Goal: Use online tool/utility: Utilize a website feature to perform a specific function

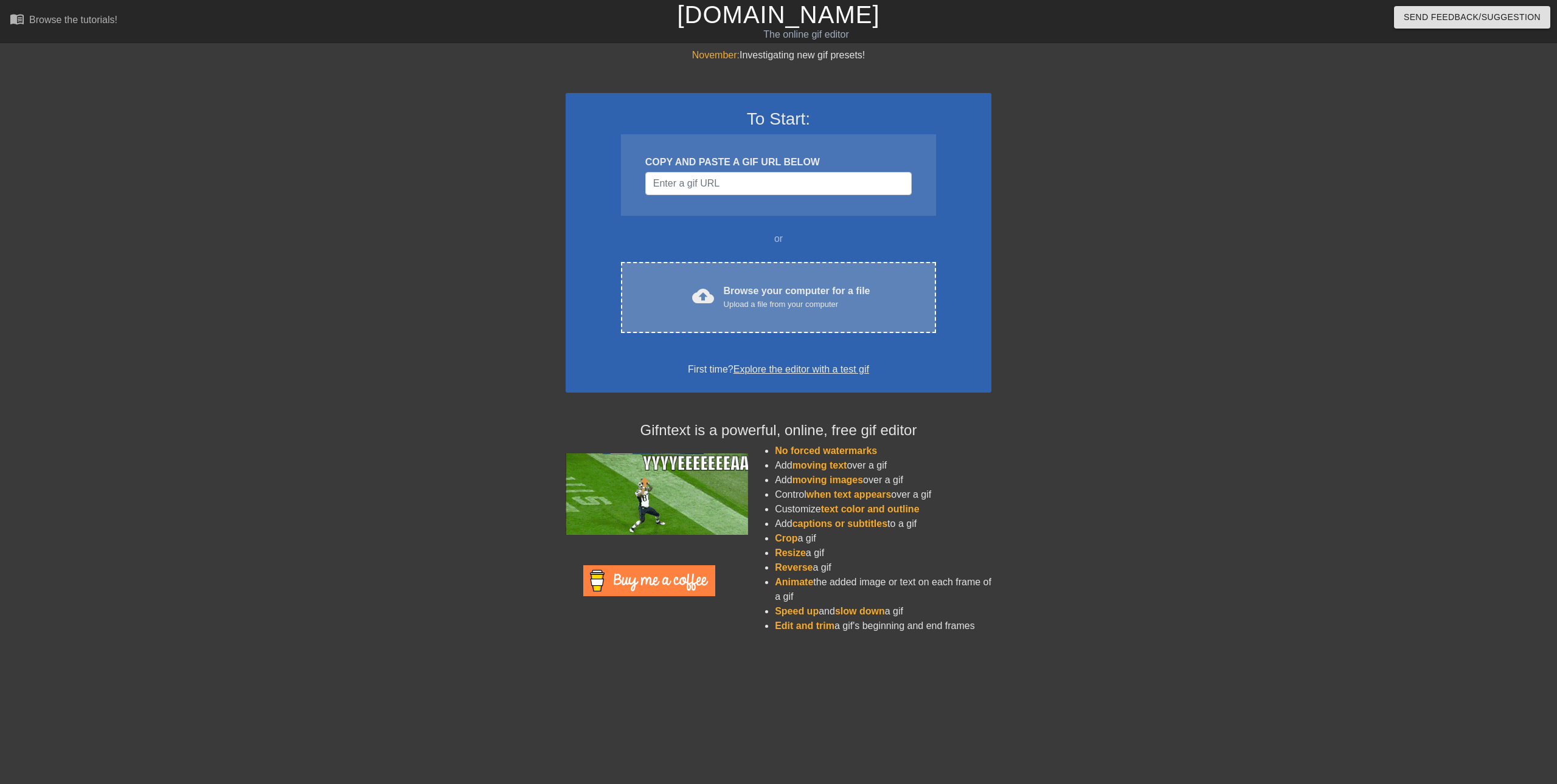
click at [786, 292] on div "Browse your computer for a file Upload a file from your computer" at bounding box center [796, 297] width 146 height 27
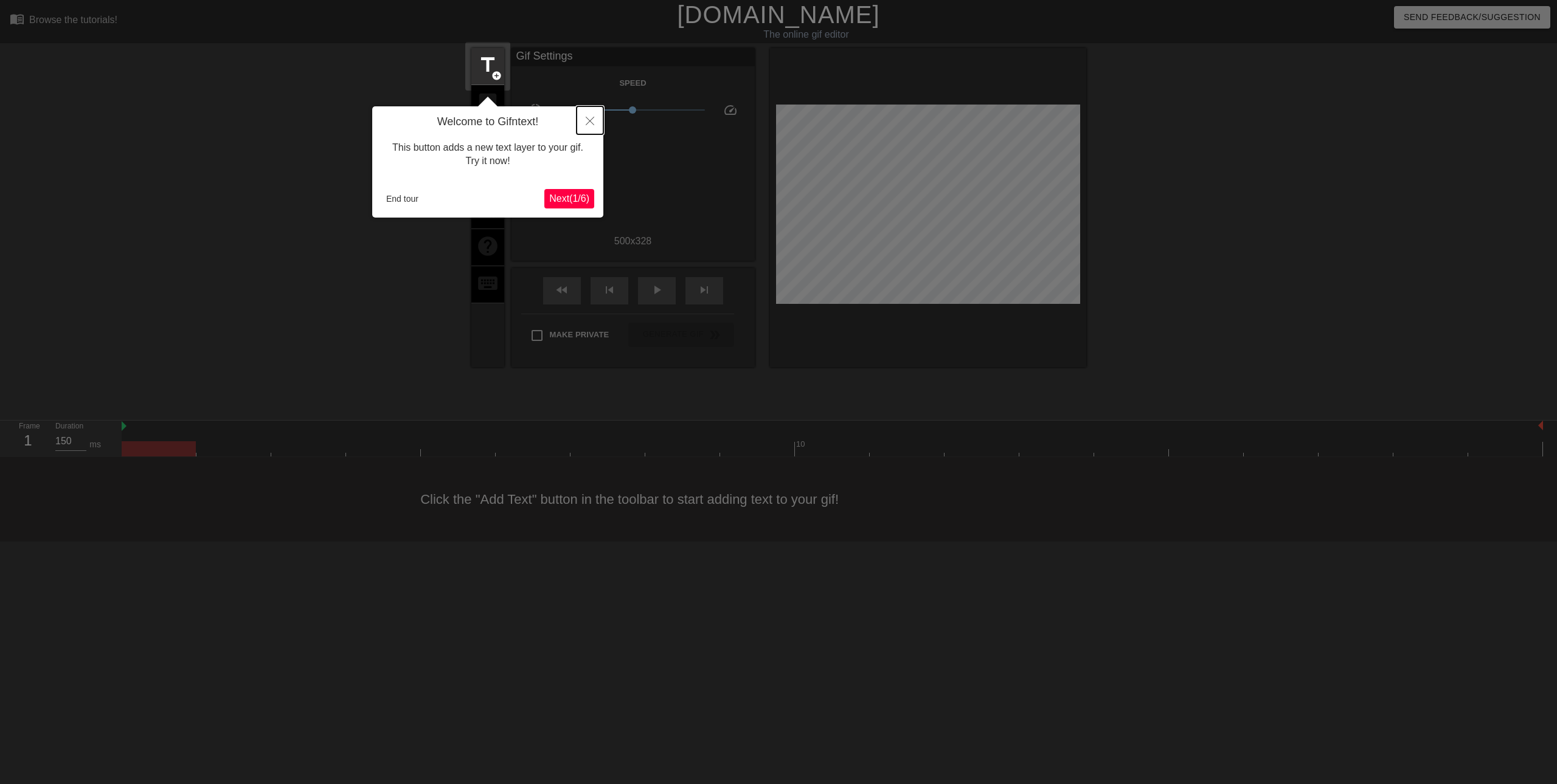
click at [581, 128] on button "Close" at bounding box center [589, 121] width 27 height 28
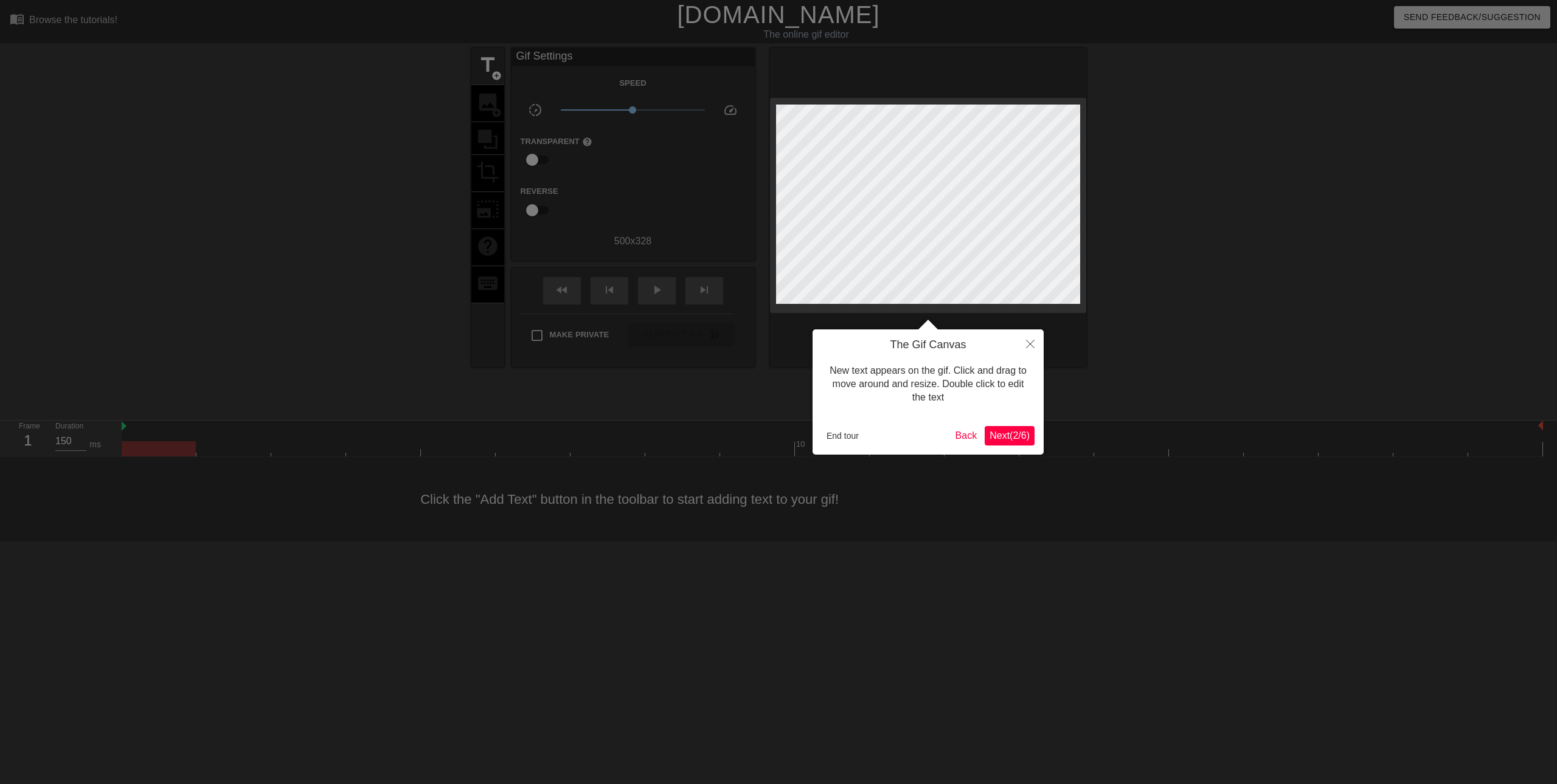
click at [1012, 349] on h4 "The Gif Canvas" at bounding box center [928, 345] width 213 height 14
click at [1032, 349] on icon "Close" at bounding box center [1030, 343] width 8 height 8
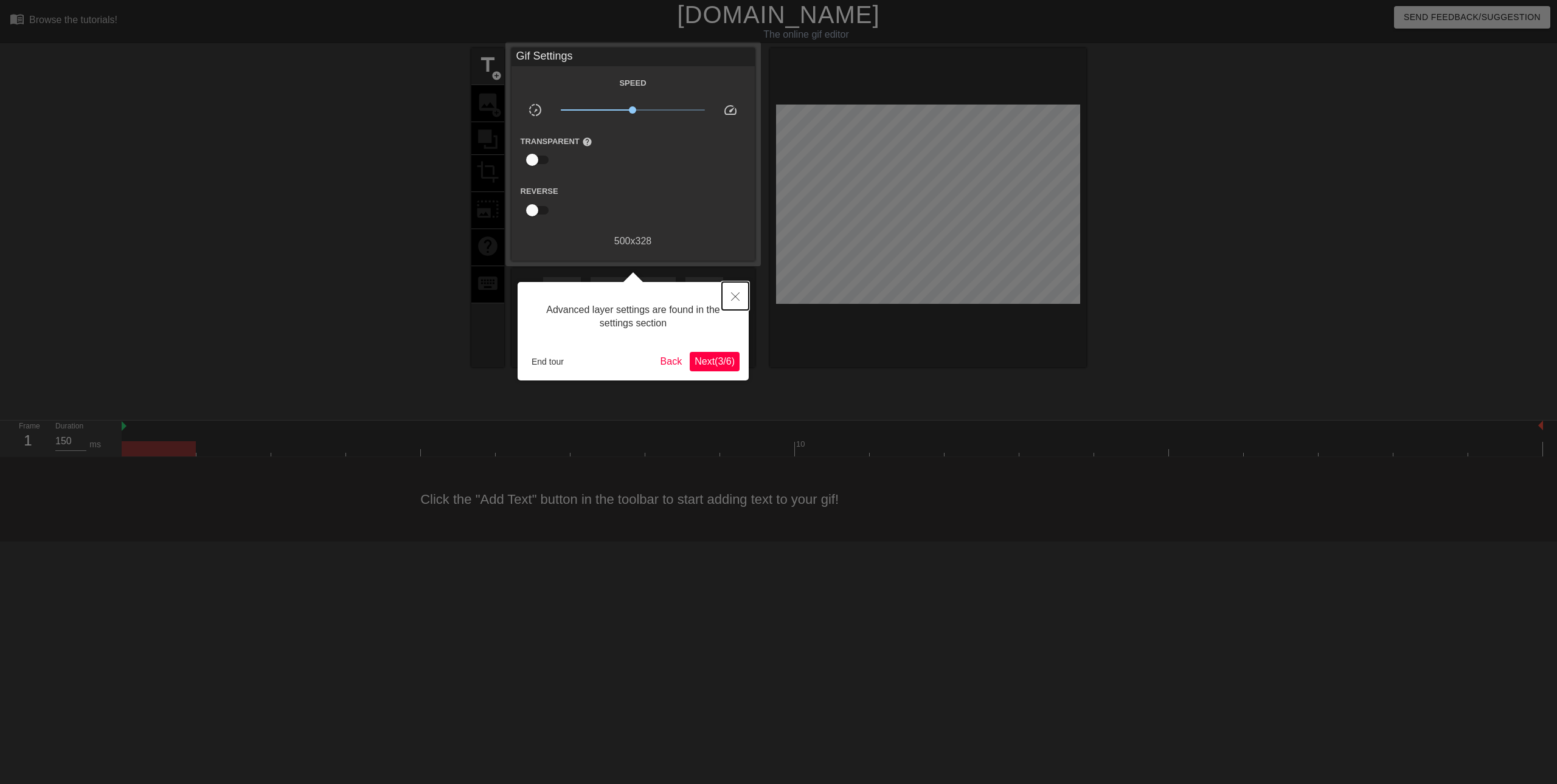
click at [727, 294] on button "Close" at bounding box center [734, 296] width 27 height 28
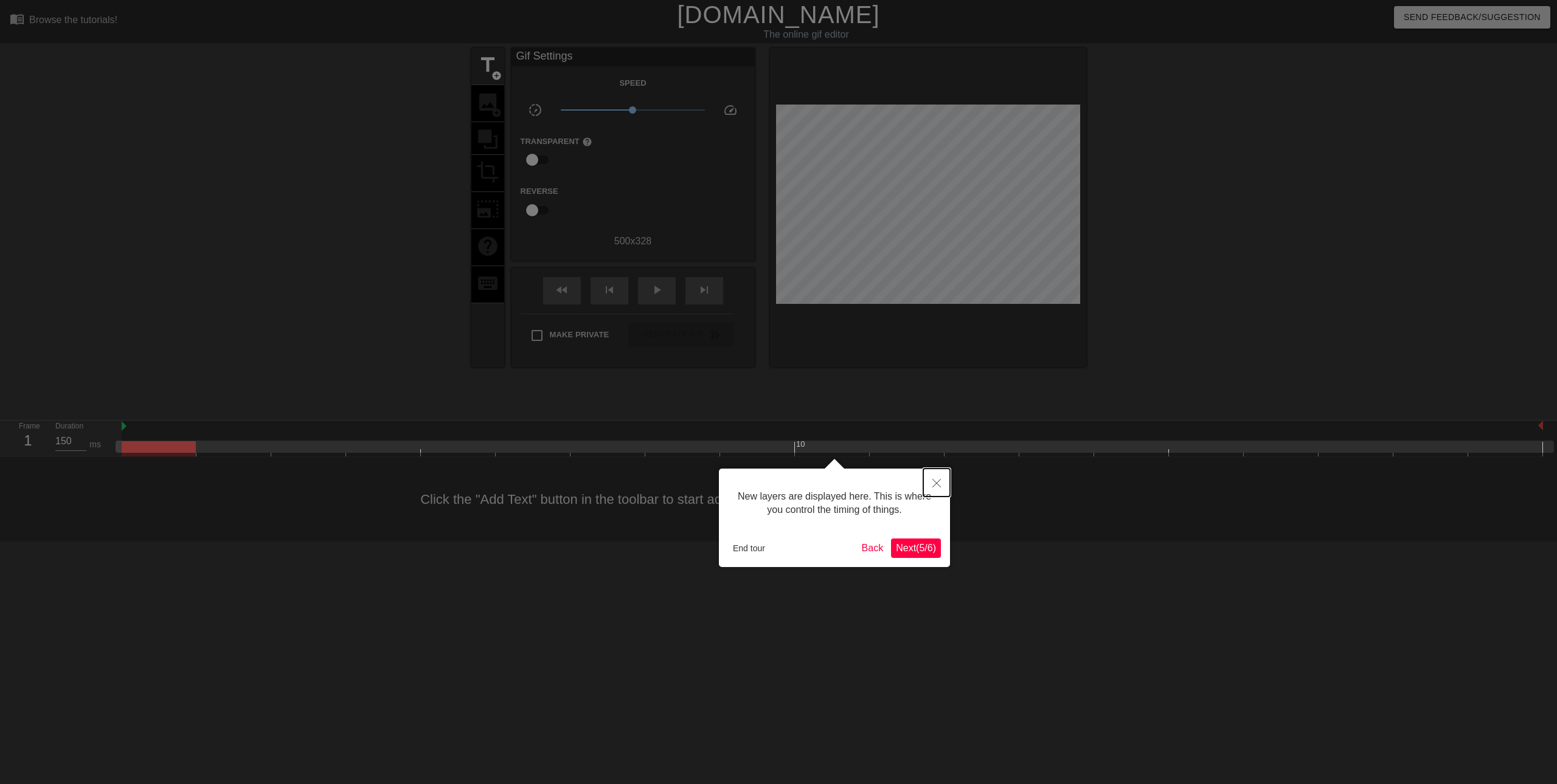
click at [930, 477] on button "Close" at bounding box center [936, 482] width 27 height 28
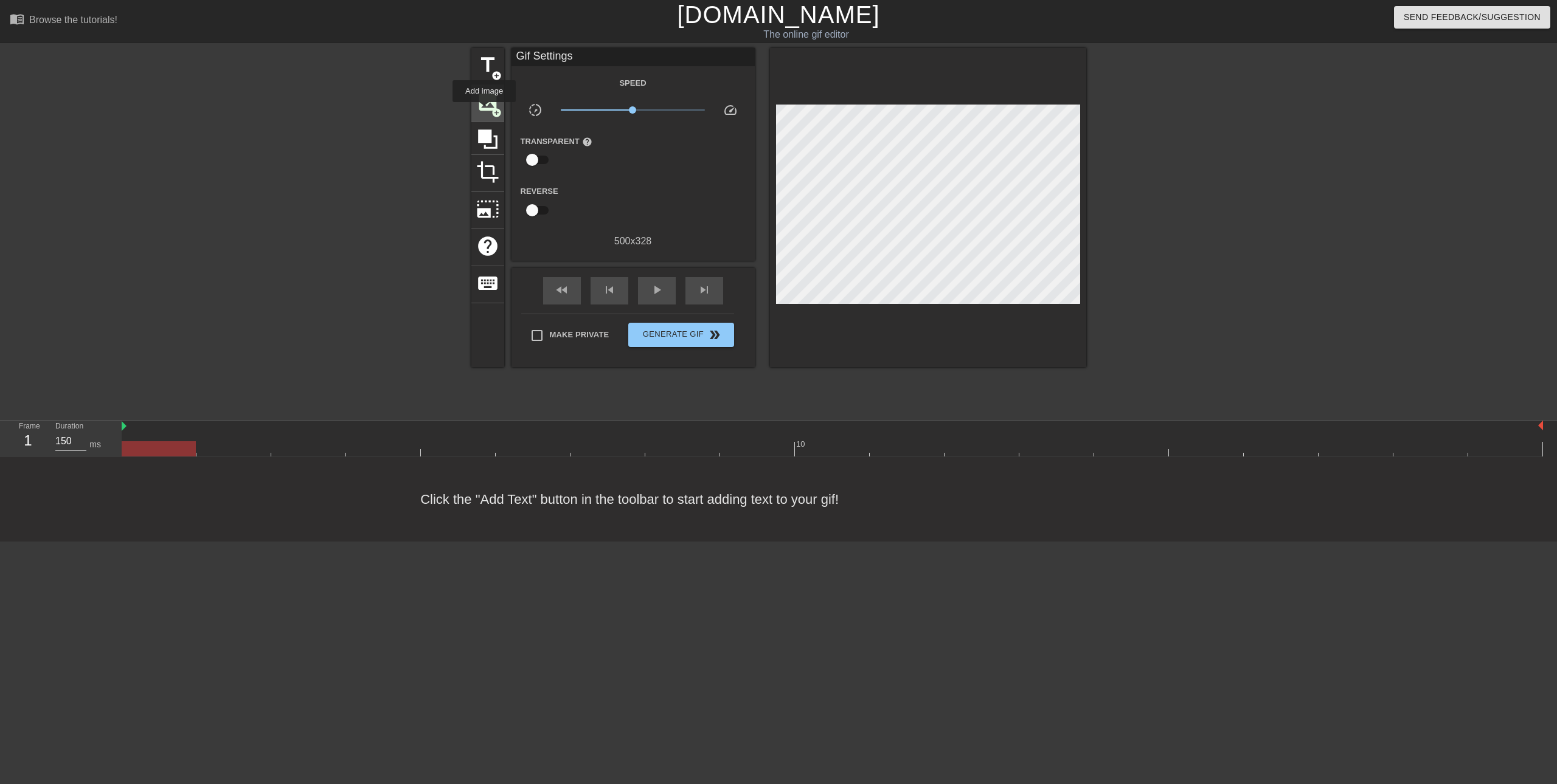
click at [484, 106] on span "image" at bounding box center [487, 101] width 23 height 23
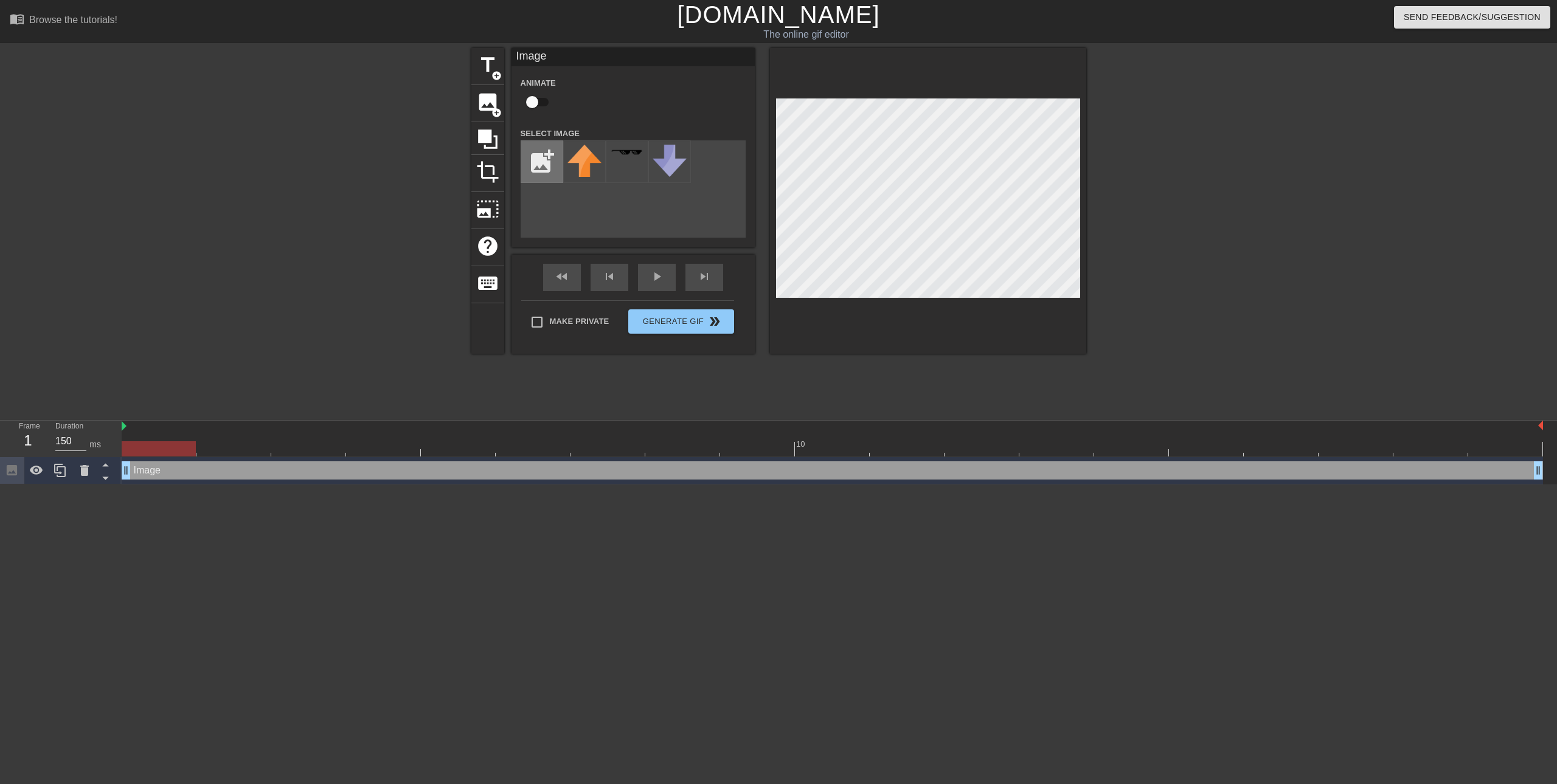
click at [546, 156] on input "file" at bounding box center [541, 161] width 41 height 41
type input "C:\fakepath\Jacketerww2.png"
click at [595, 156] on img at bounding box center [584, 161] width 34 height 34
click at [487, 173] on span "crop" at bounding box center [487, 171] width 23 height 23
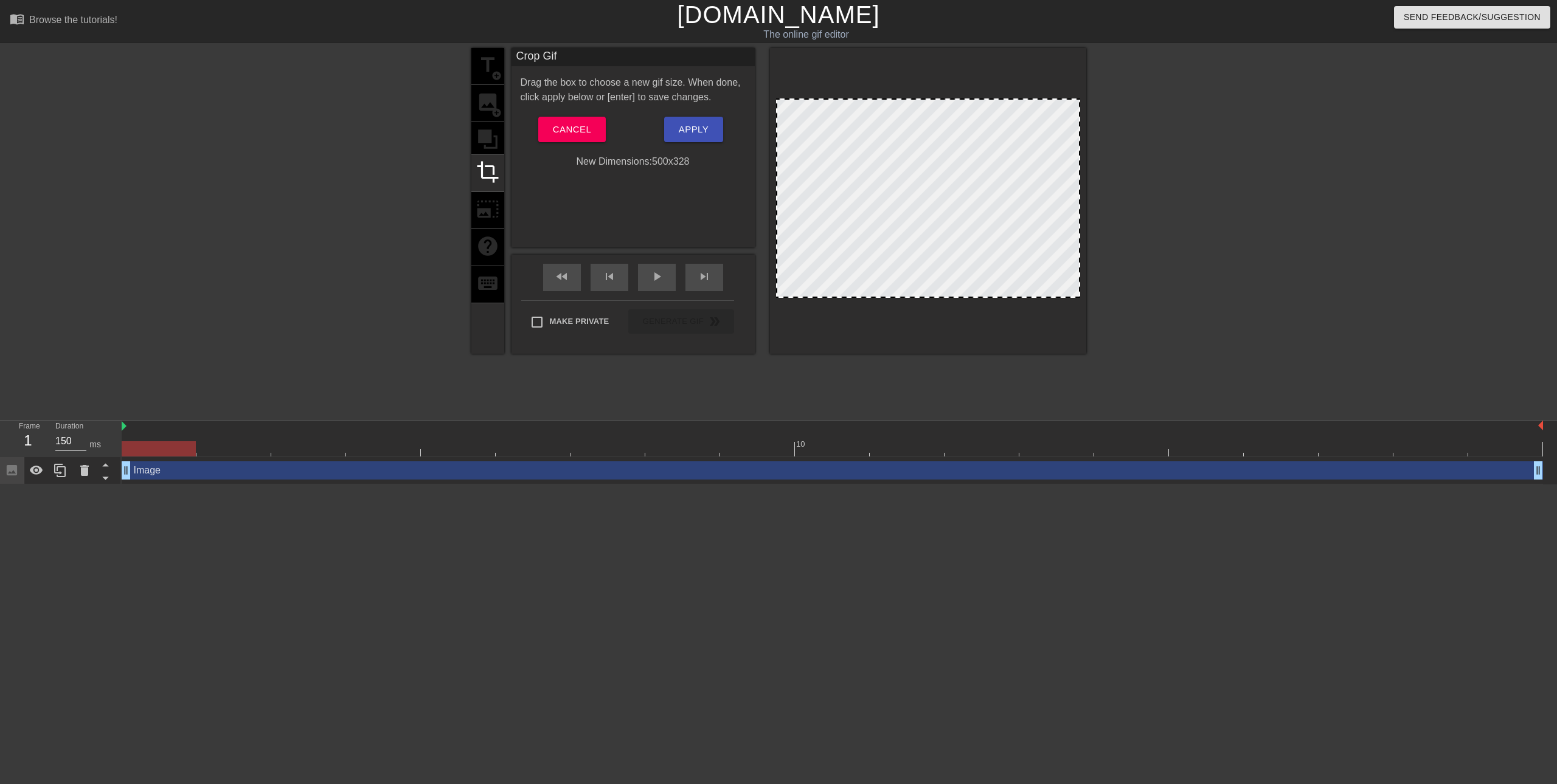
click at [1034, 132] on div at bounding box center [928, 198] width 304 height 200
click at [1071, 102] on div at bounding box center [928, 198] width 304 height 200
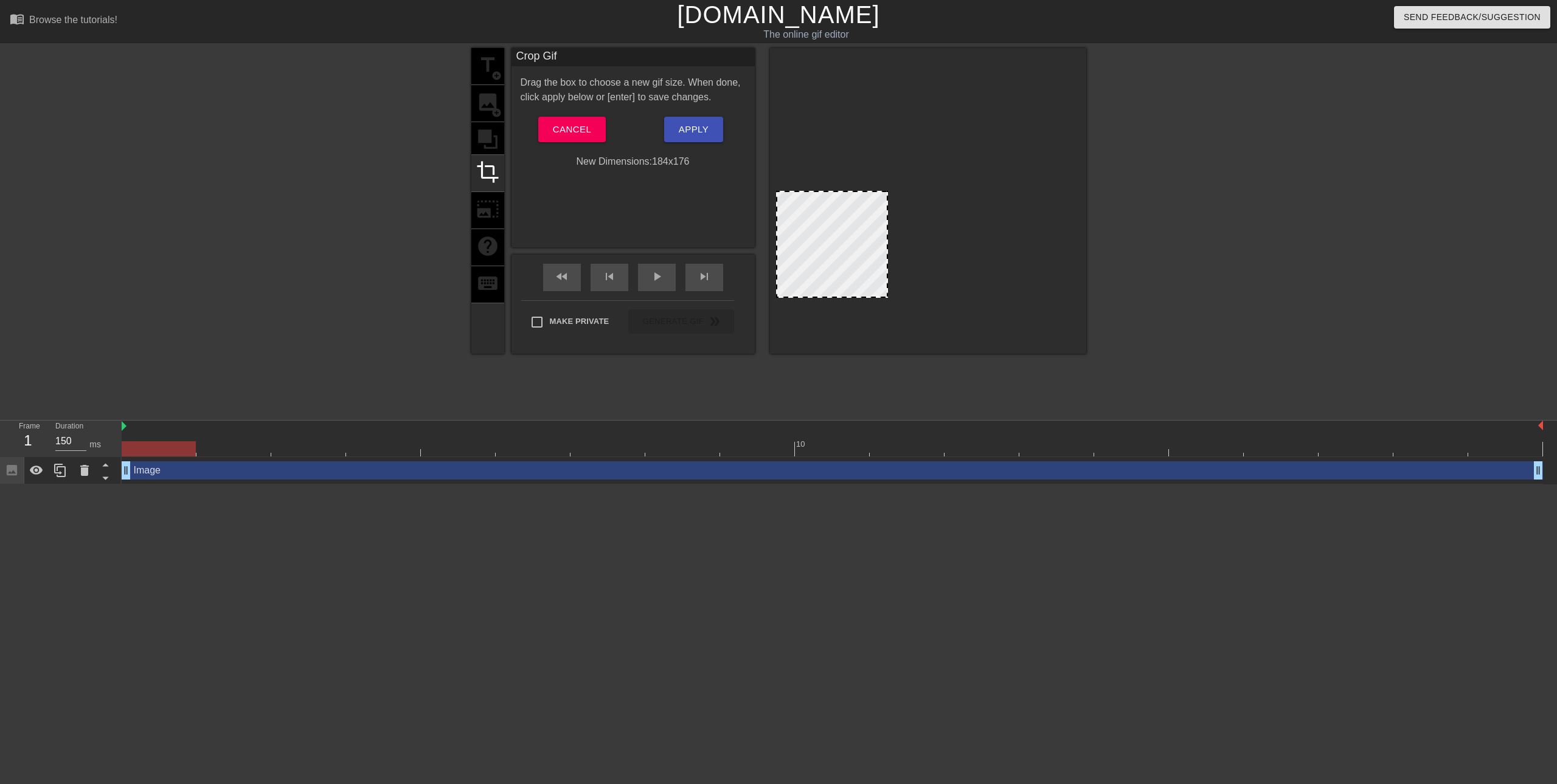
drag, startPoint x: 1077, startPoint y: 99, endPoint x: 884, endPoint y: 191, distance: 213.8
drag, startPoint x: 778, startPoint y: 294, endPoint x: 786, endPoint y: 288, distance: 10.0
drag, startPoint x: 785, startPoint y: 300, endPoint x: 795, endPoint y: 271, distance: 30.7
click at [795, 271] on div at bounding box center [928, 201] width 317 height 306
drag, startPoint x: 787, startPoint y: 296, endPoint x: 789, endPoint y: 268, distance: 28.1
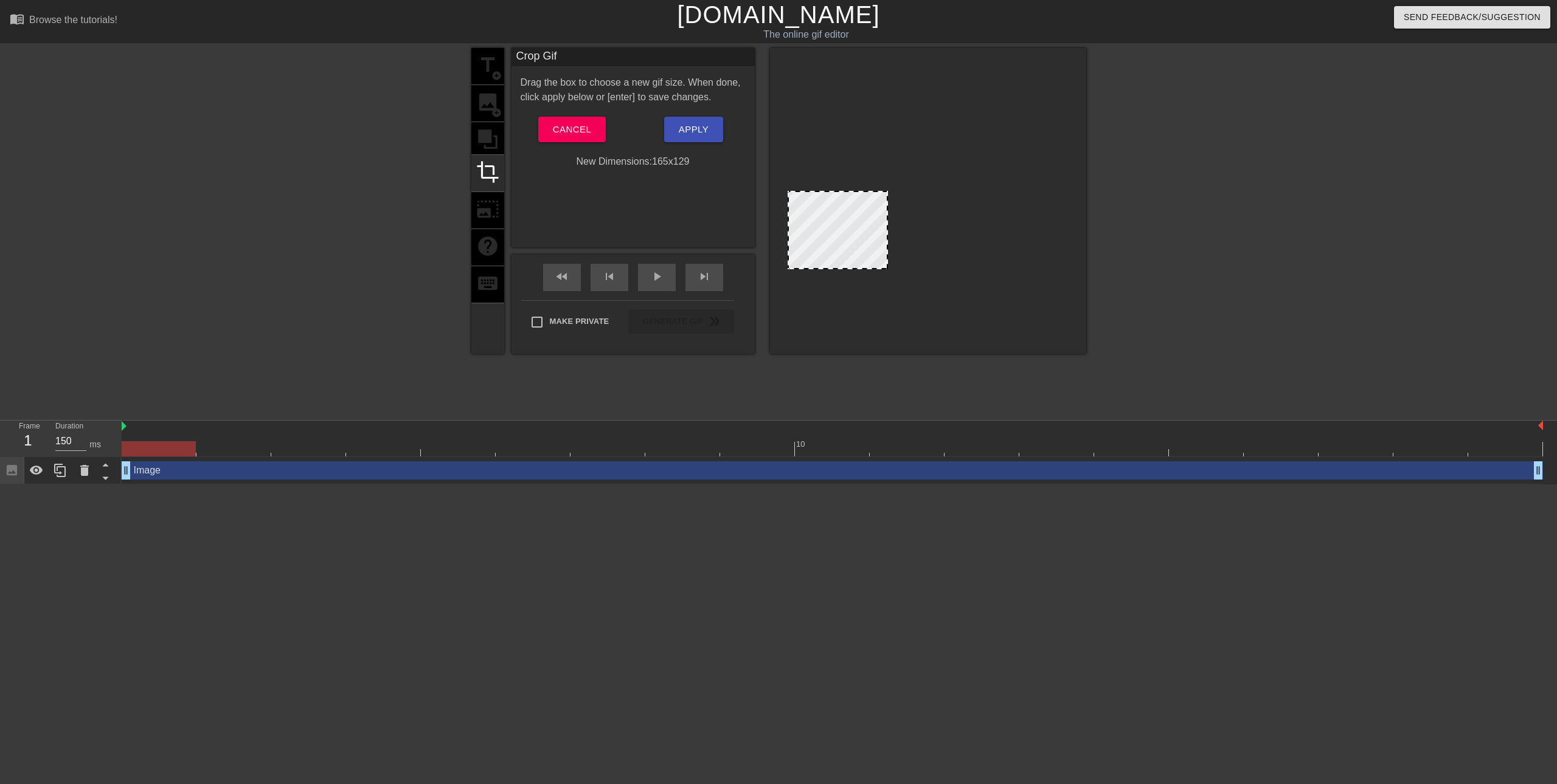
click at [789, 268] on div at bounding box center [788, 268] width 12 height 12
drag, startPoint x: 887, startPoint y: 189, endPoint x: 912, endPoint y: 174, distance: 29.2
click at [912, 174] on div at bounding box center [910, 177] width 12 height 12
click at [842, 236] on div at bounding box center [849, 225] width 124 height 93
click at [489, 132] on div "title add_circle image add_circle crop photo_size_select_large help keyboard" at bounding box center [488, 201] width 33 height 306
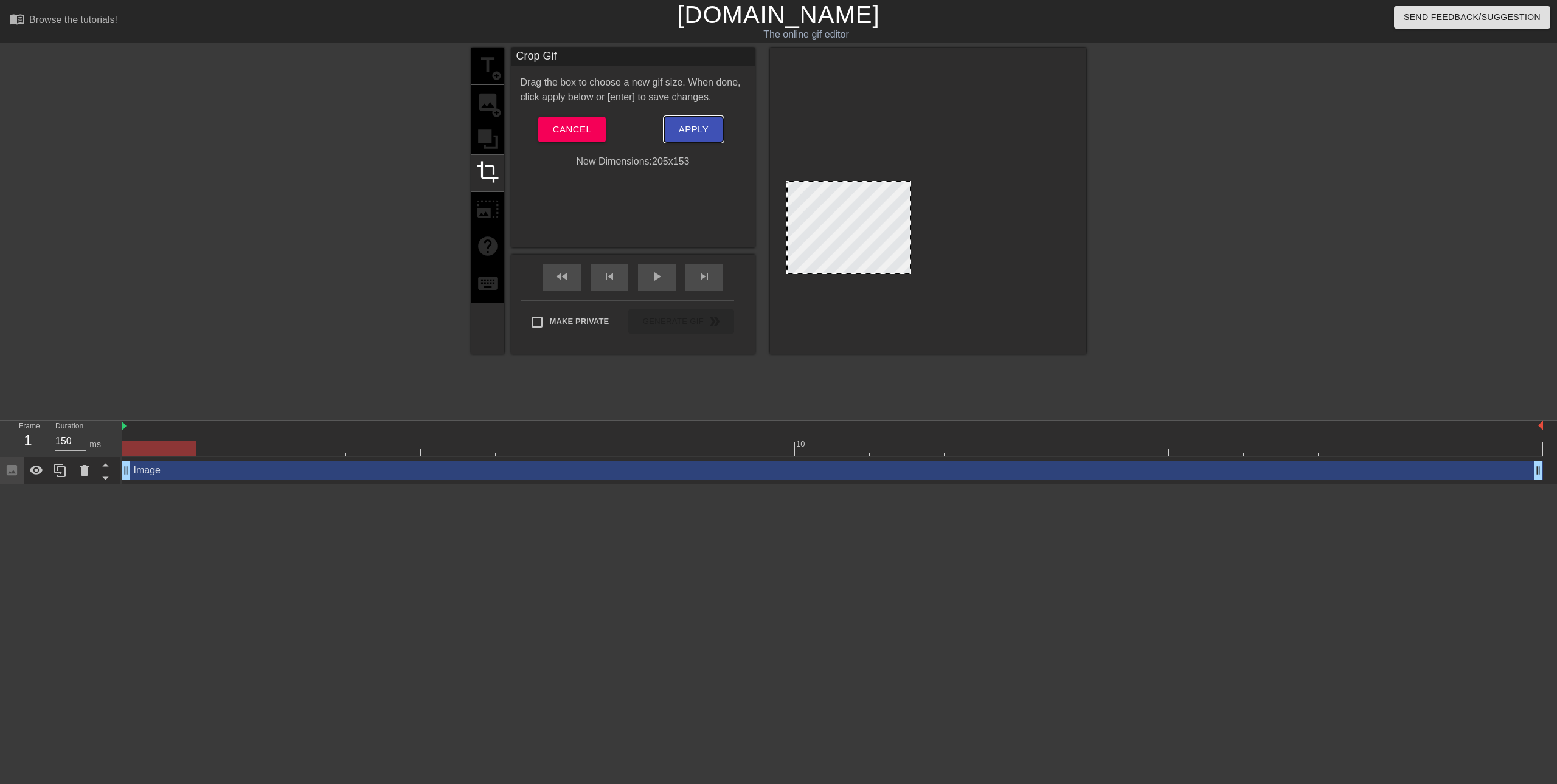
click at [691, 129] on span "Apply" at bounding box center [693, 129] width 29 height 16
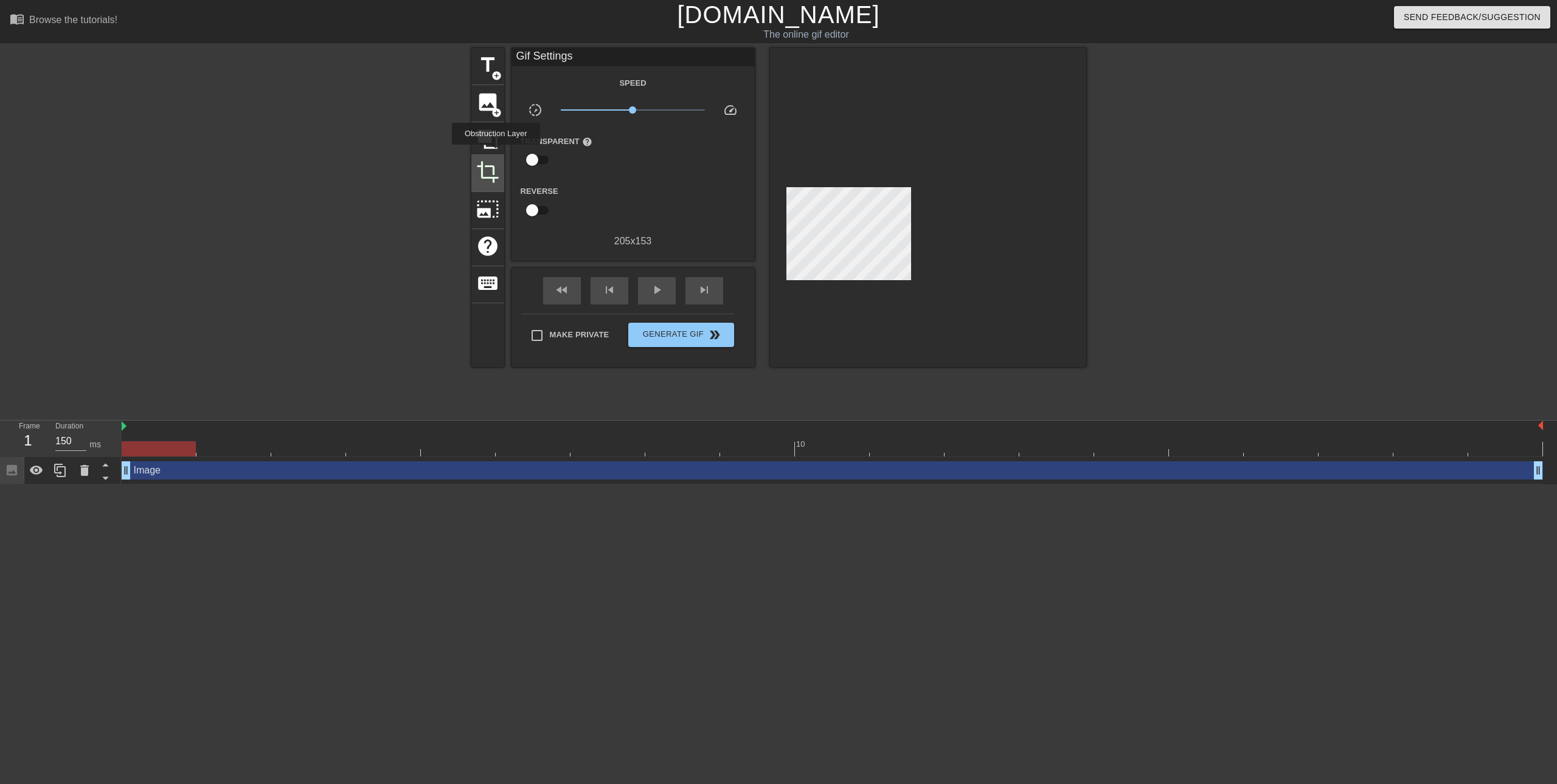
click at [496, 169] on span "crop" at bounding box center [487, 171] width 23 height 23
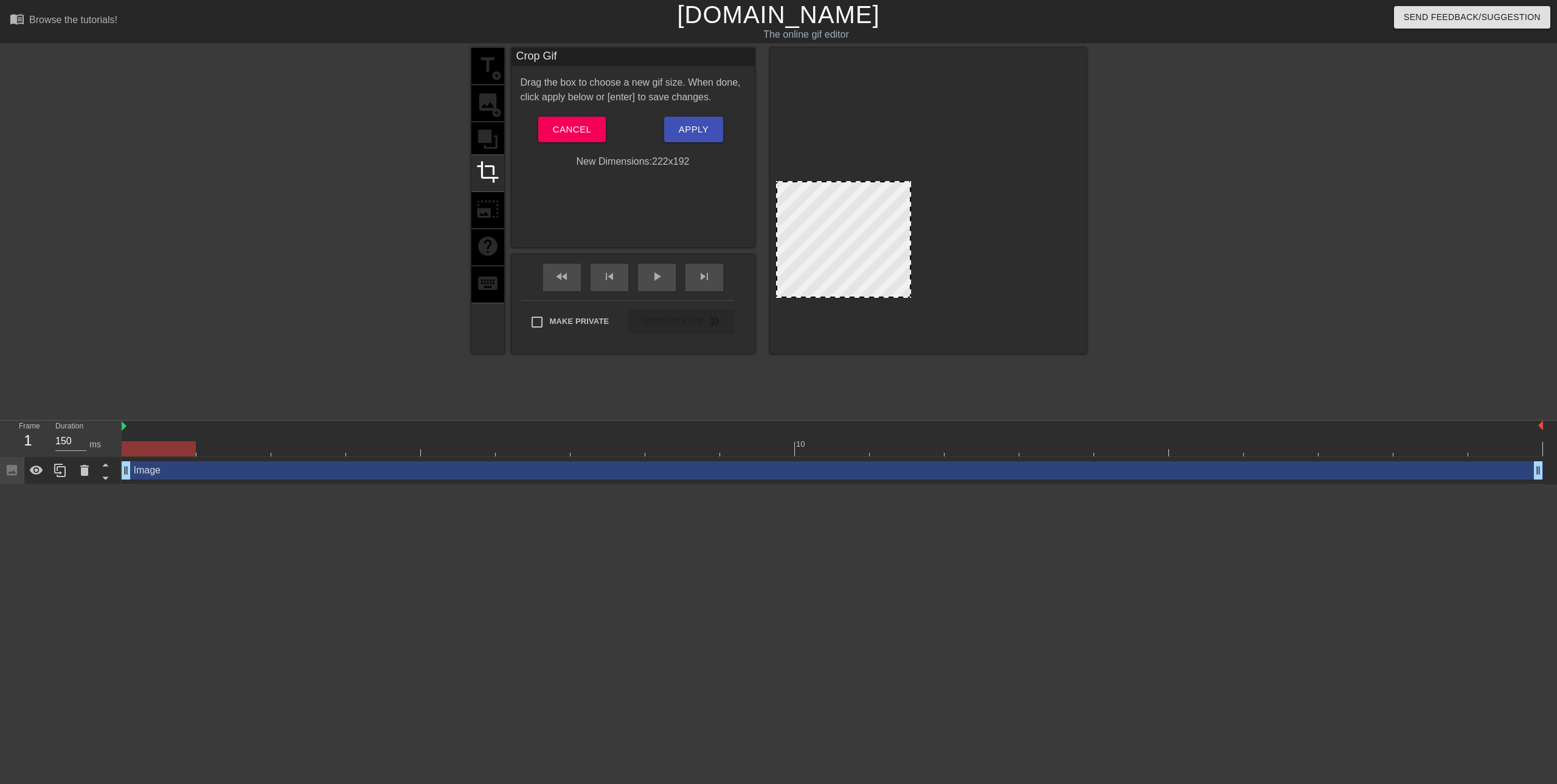
drag, startPoint x: 784, startPoint y: 273, endPoint x: 748, endPoint y: 317, distance: 56.9
click at [748, 317] on div "title add_circle image add_circle crop photo_size_select_large help keyboard Cr…" at bounding box center [778, 201] width 615 height 306
click at [832, 251] on div at bounding box center [843, 239] width 135 height 117
drag, startPoint x: 856, startPoint y: 240, endPoint x: 825, endPoint y: 253, distance: 33.6
click at [825, 253] on div at bounding box center [843, 239] width 135 height 117
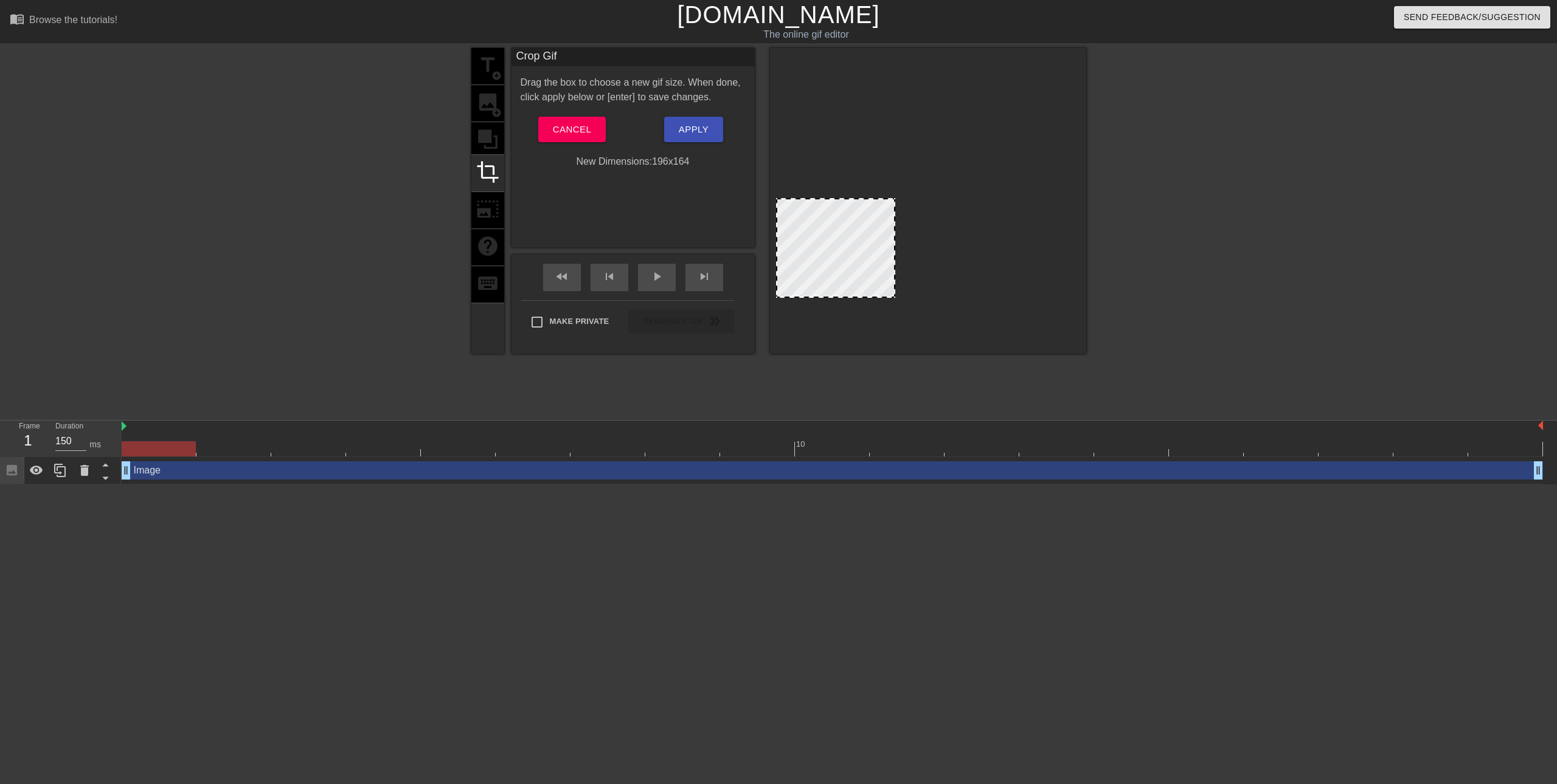
drag, startPoint x: 910, startPoint y: 185, endPoint x: 876, endPoint y: 215, distance: 45.3
click at [893, 203] on div at bounding box center [894, 199] width 12 height 12
drag, startPoint x: 849, startPoint y: 236, endPoint x: 824, endPoint y: 247, distance: 27.3
click at [824, 247] on div at bounding box center [835, 248] width 118 height 98
drag, startPoint x: 894, startPoint y: 202, endPoint x: 880, endPoint y: 213, distance: 17.8
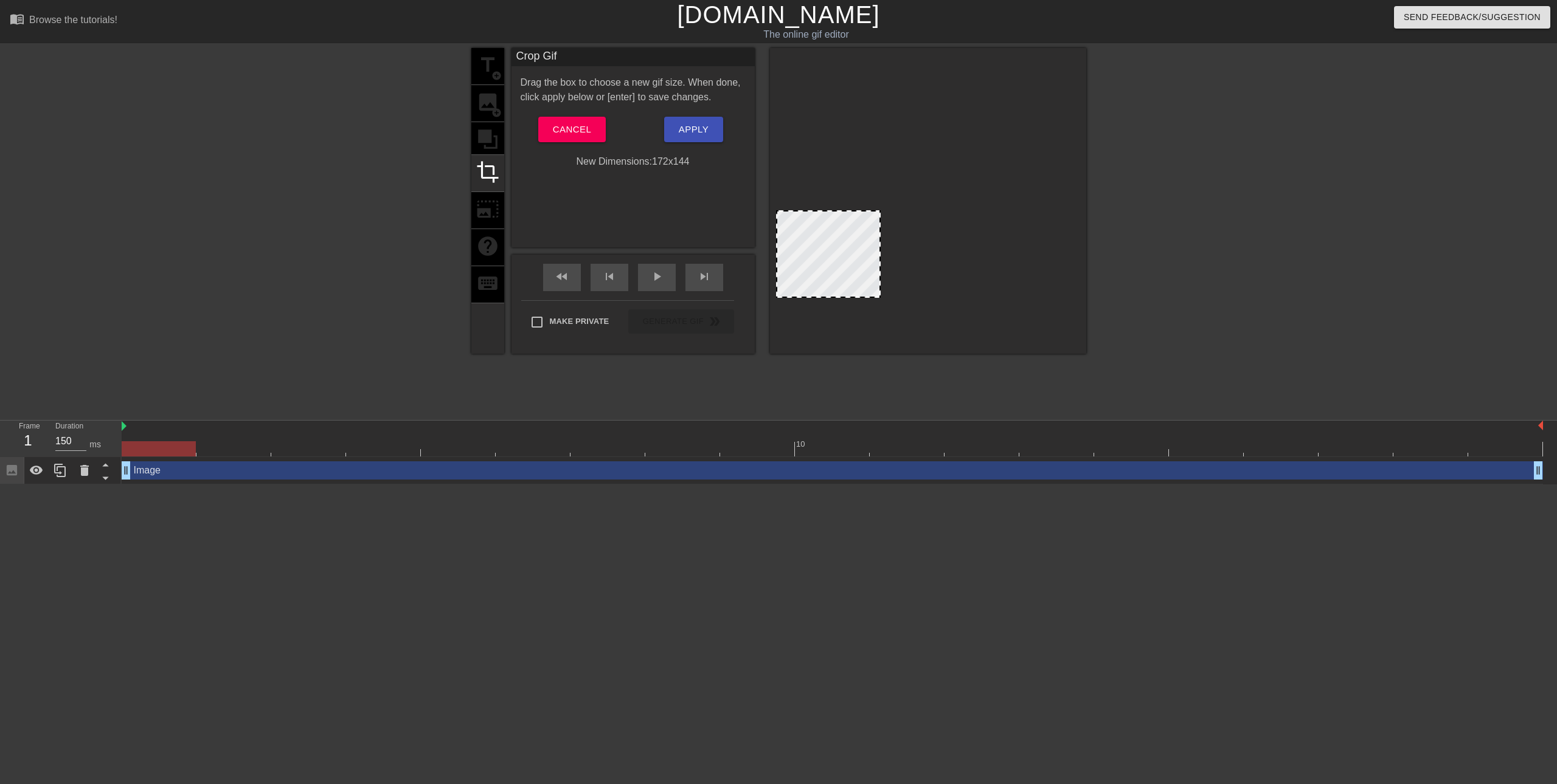
click at [880, 213] on div at bounding box center [879, 211] width 12 height 12
click at [835, 236] on div at bounding box center [829, 254] width 105 height 87
click at [676, 129] on button "Apply" at bounding box center [694, 130] width 59 height 26
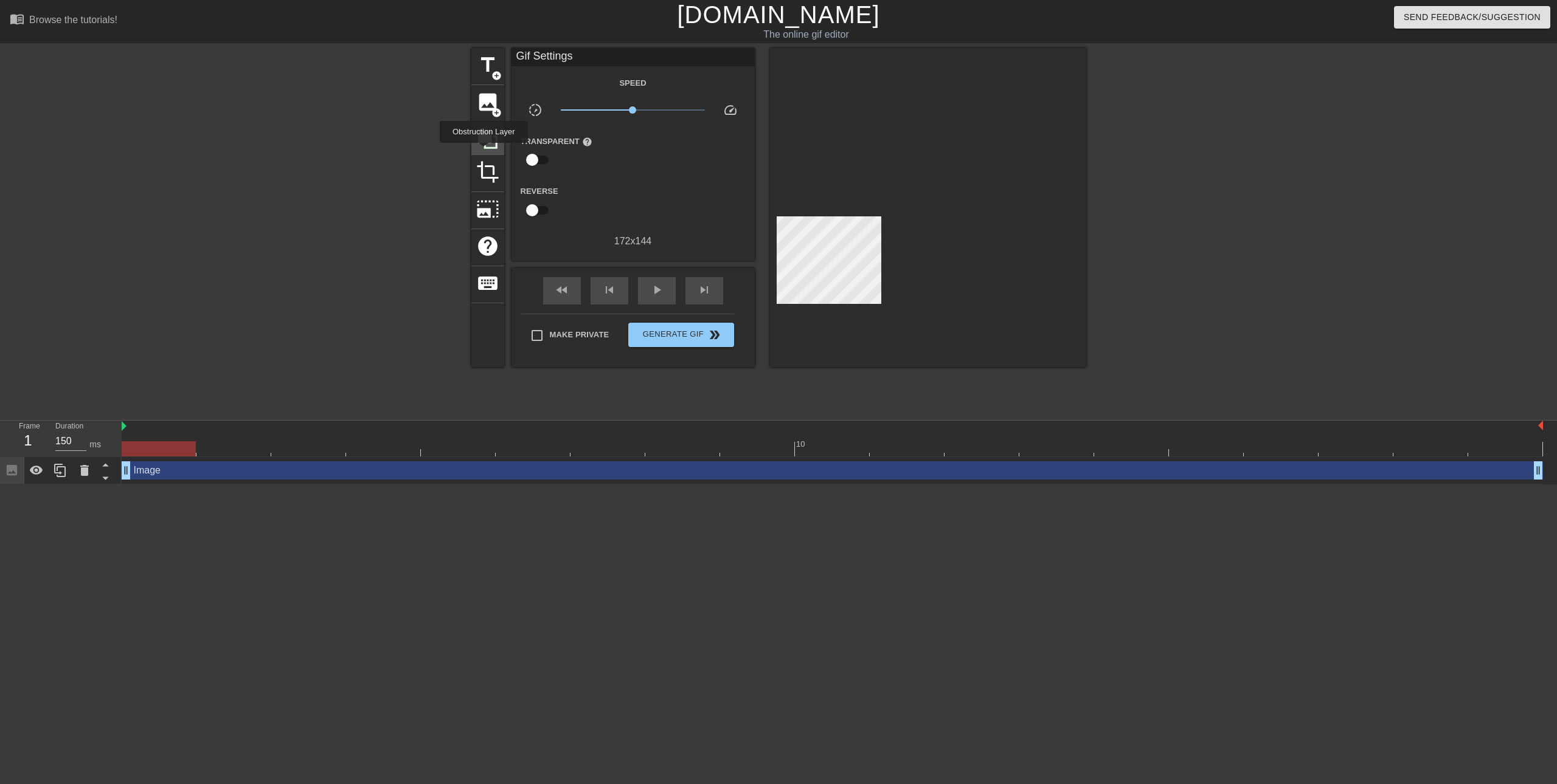
click at [481, 152] on div at bounding box center [488, 139] width 33 height 33
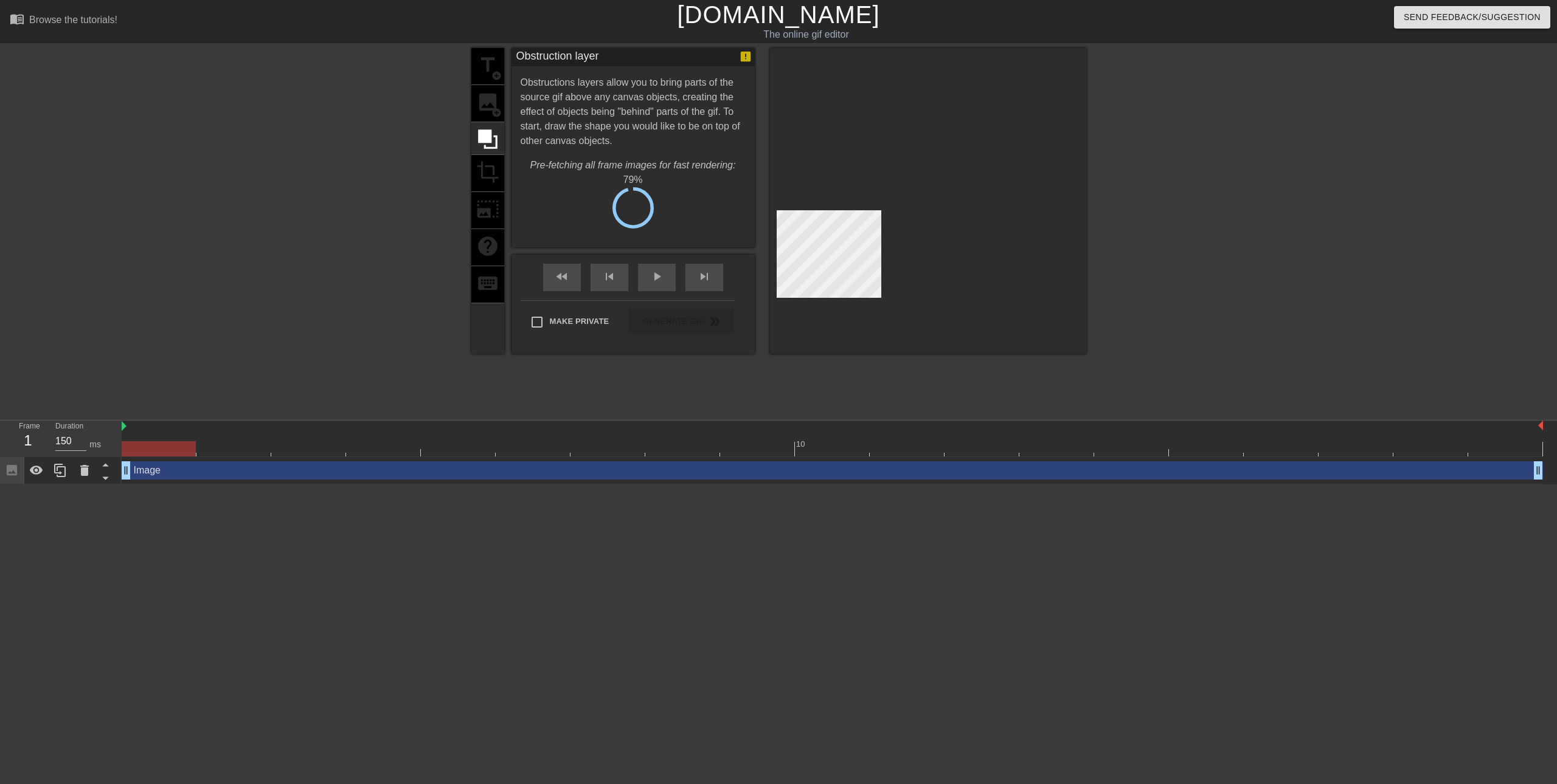
click at [487, 162] on div "title add_circle image add_circle crop photo_size_select_large help keyboard" at bounding box center [488, 201] width 33 height 306
drag, startPoint x: 481, startPoint y: 133, endPoint x: 494, endPoint y: 165, distance: 34.5
click at [481, 133] on icon at bounding box center [487, 139] width 19 height 19
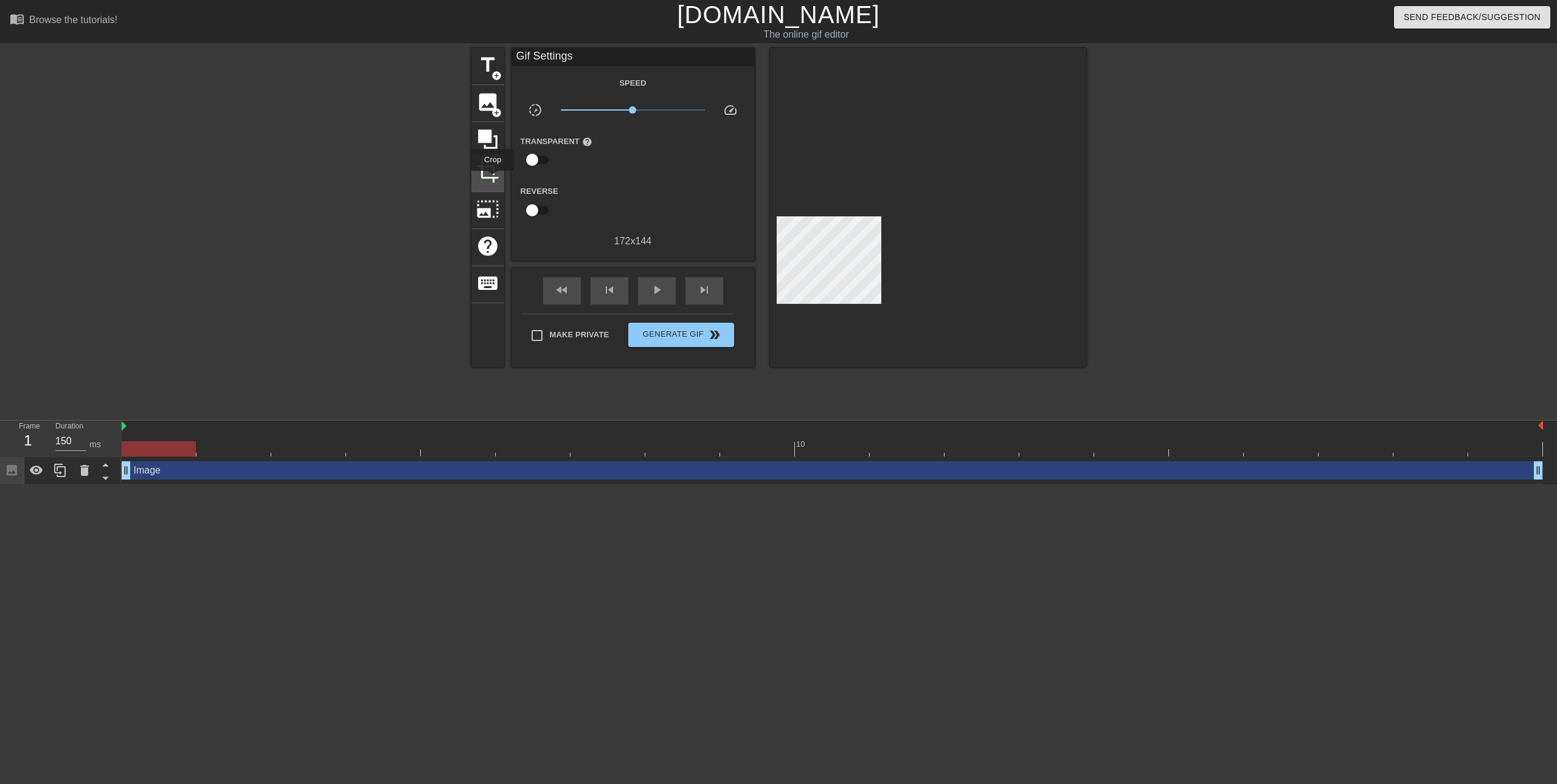
click at [490, 182] on div "crop" at bounding box center [488, 174] width 33 height 37
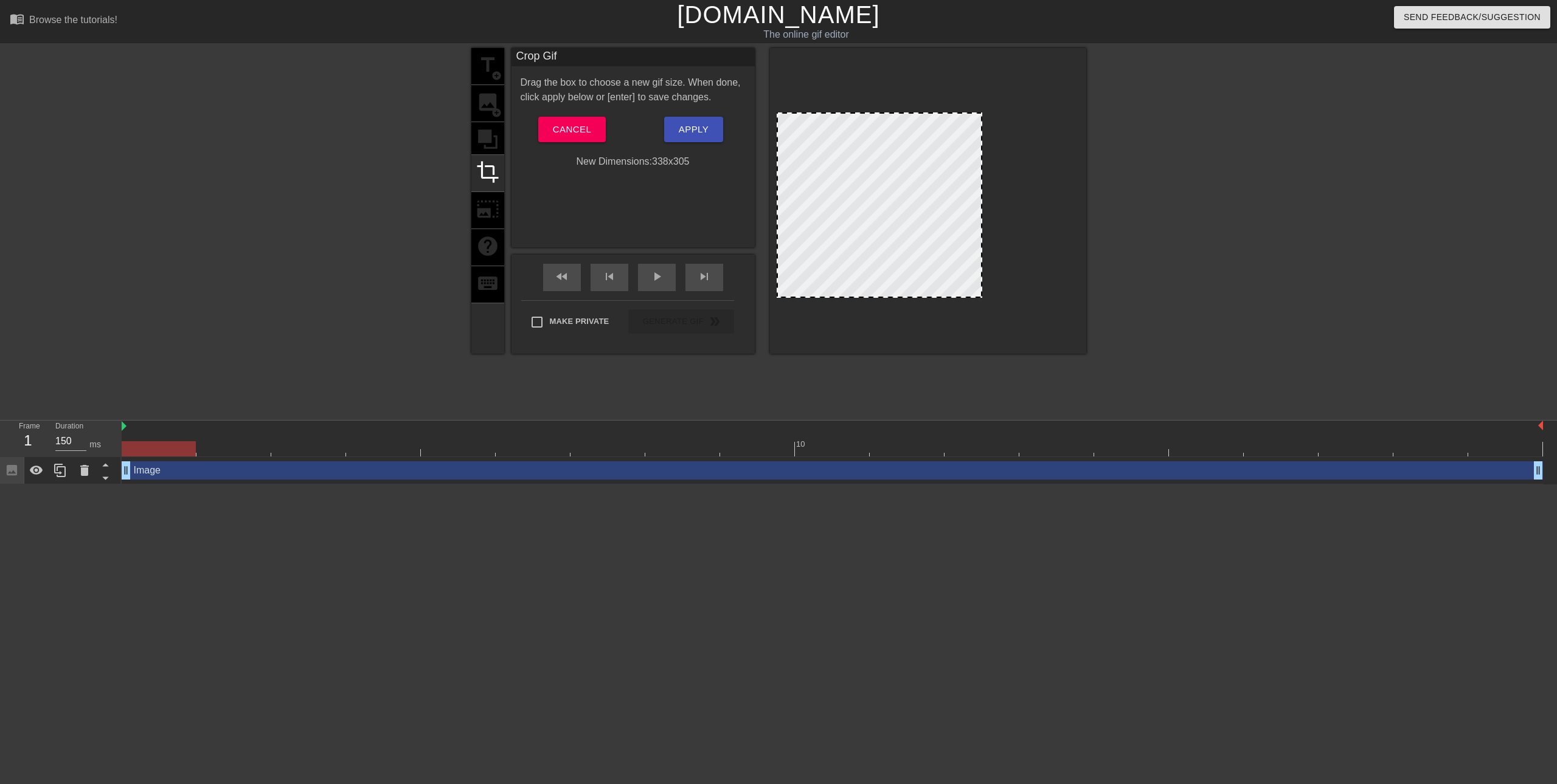
drag, startPoint x: 882, startPoint y: 210, endPoint x: 983, endPoint y: 112, distance: 140.7
click at [983, 112] on div at bounding box center [980, 113] width 12 height 12
drag, startPoint x: 928, startPoint y: 220, endPoint x: 859, endPoint y: 310, distance: 113.4
click at [859, 310] on div at bounding box center [928, 201] width 317 height 306
drag, startPoint x: 982, startPoint y: 124, endPoint x: 968, endPoint y: 144, distance: 24.4
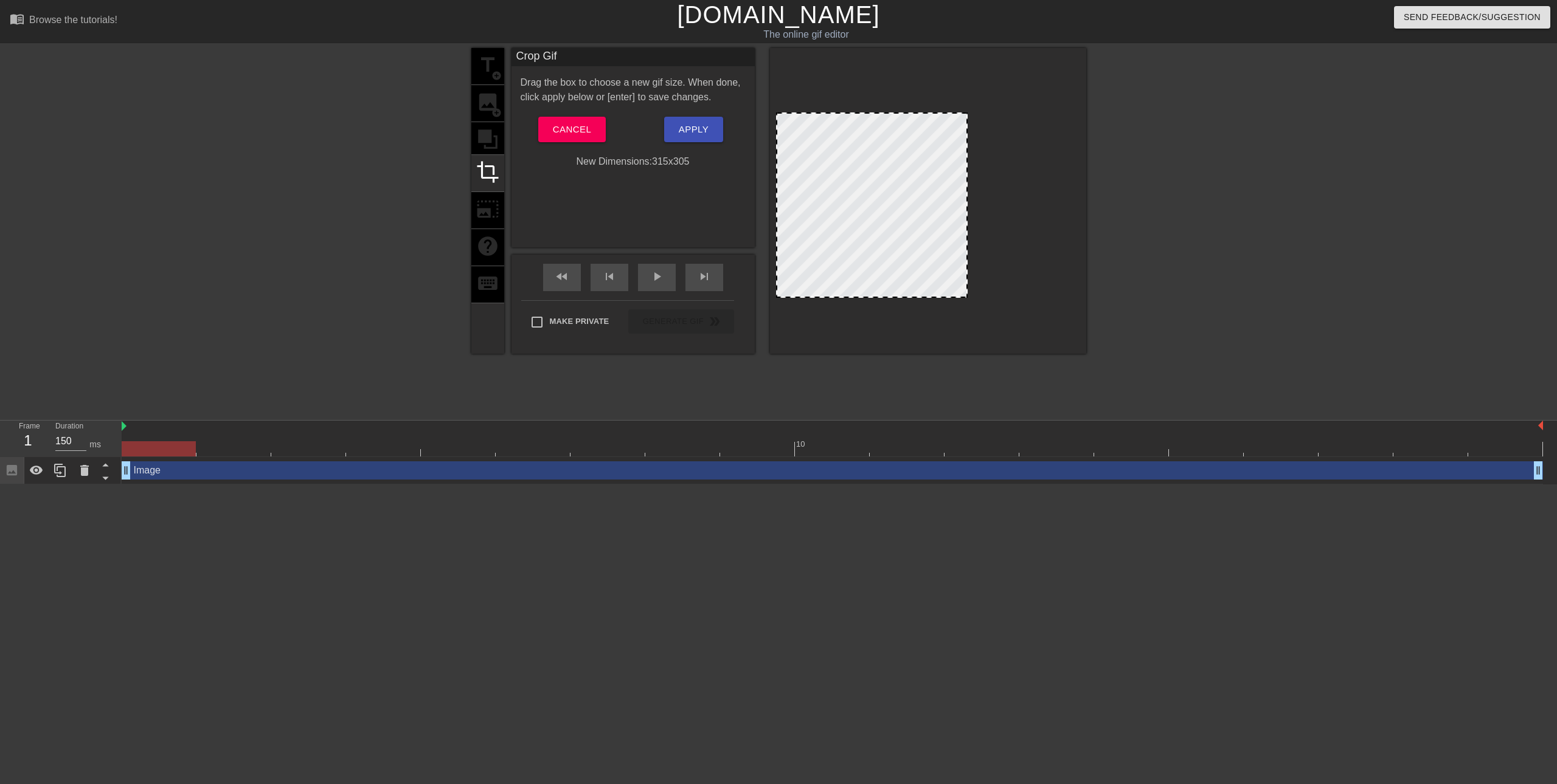
click at [967, 144] on div at bounding box center [966, 205] width 6 height 183
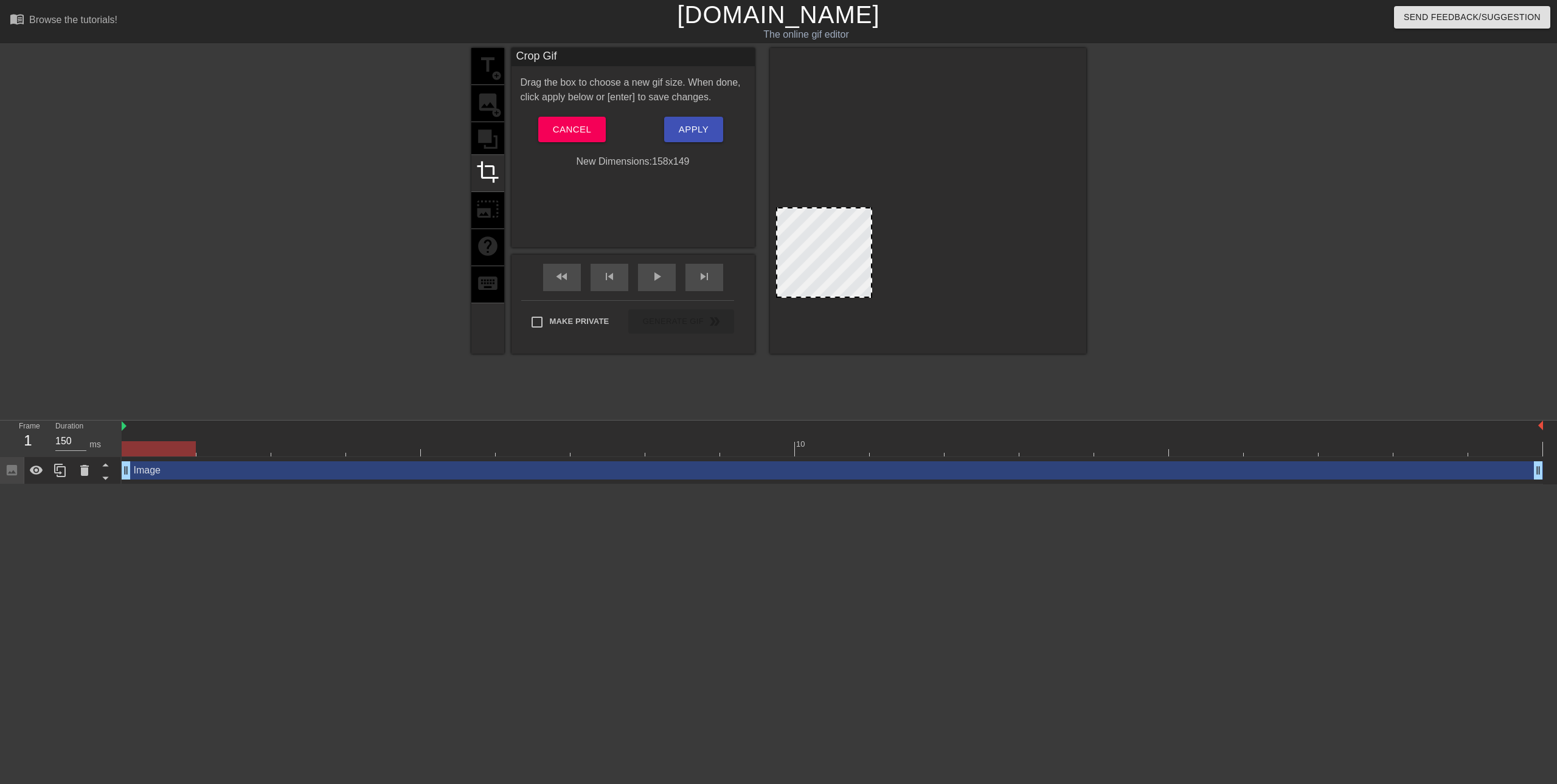
drag, startPoint x: 964, startPoint y: 114, endPoint x: 869, endPoint y: 209, distance: 134.4
click at [834, 250] on div at bounding box center [823, 252] width 95 height 90
click at [678, 124] on span "Apply" at bounding box center [693, 129] width 29 height 16
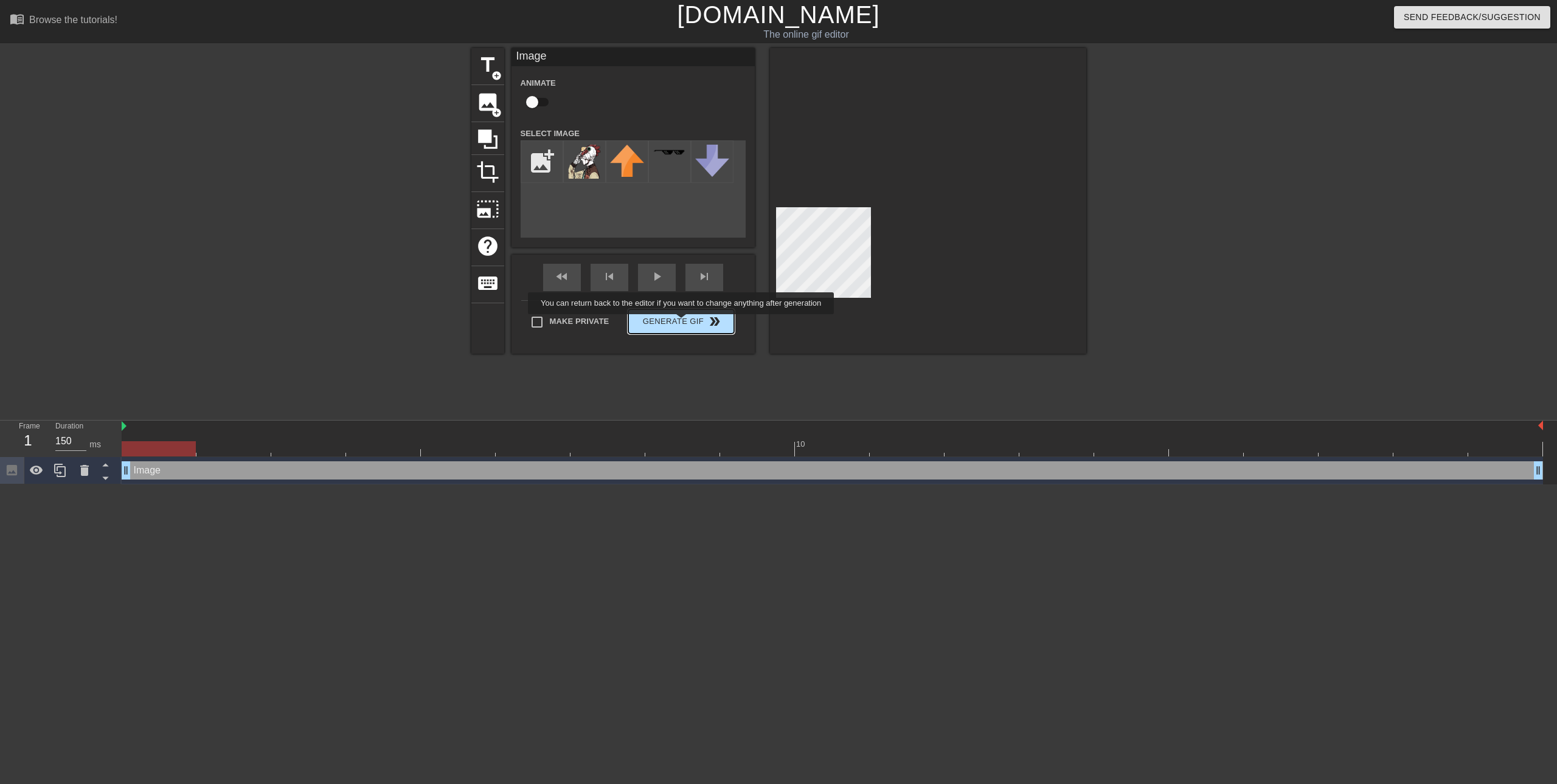
click at [682, 323] on button "Generate Gif double_arrow" at bounding box center [681, 321] width 105 height 24
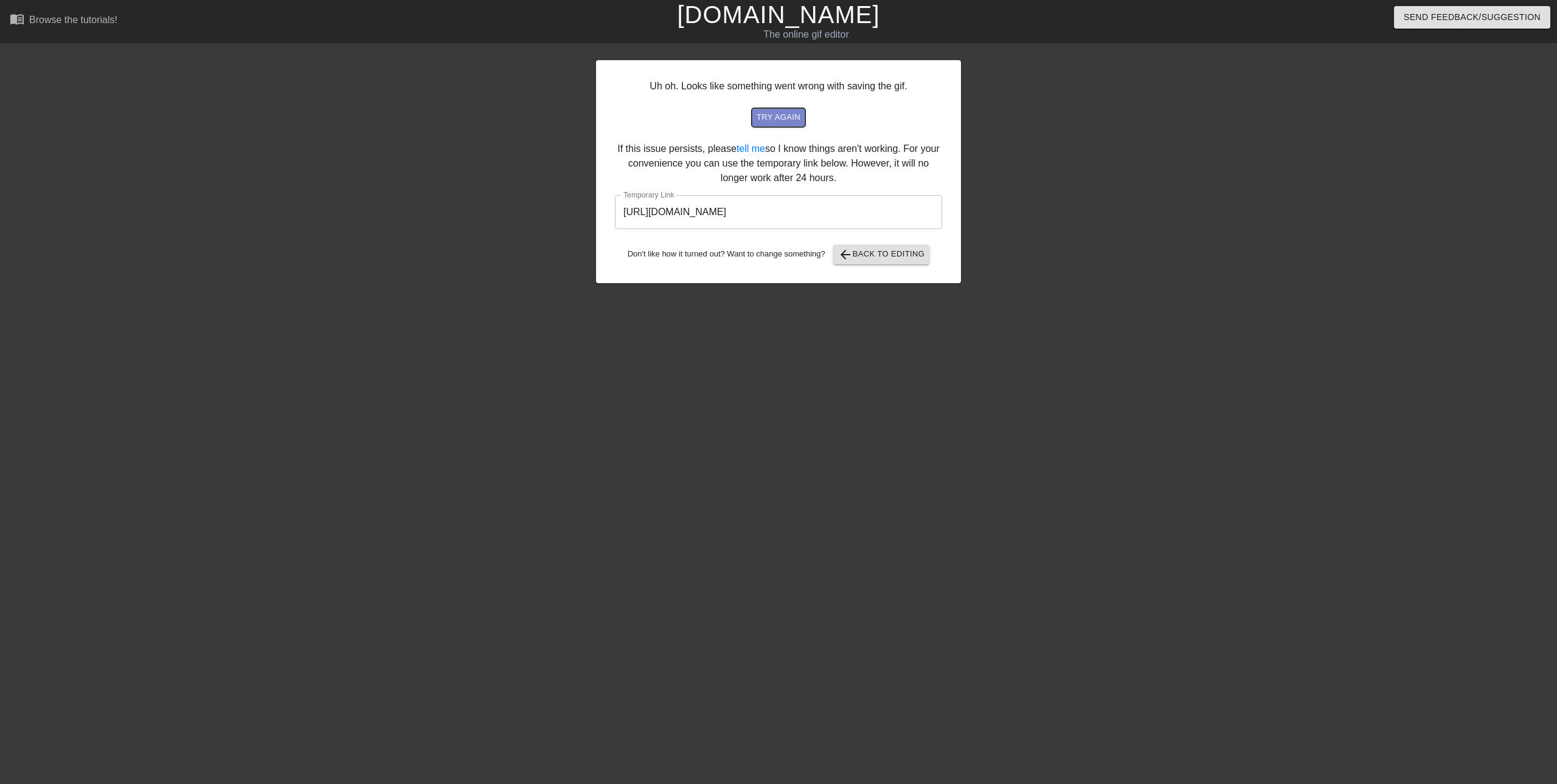
click at [791, 118] on span "try again" at bounding box center [778, 117] width 44 height 14
click at [865, 216] on input "[URL][DOMAIN_NAME]" at bounding box center [778, 212] width 328 height 34
drag, startPoint x: 871, startPoint y: 212, endPoint x: 564, endPoint y: 218, distance: 307.1
click at [564, 218] on div "Uh oh. Looks like something went wrong with saving the gif. try again If this i…" at bounding box center [778, 230] width 1557 height 364
